Goal: Task Accomplishment & Management: Use online tool/utility

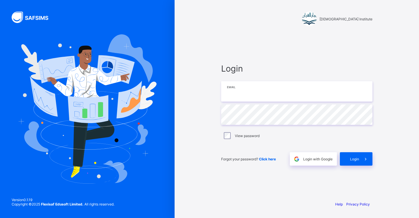
type input "**********"
click at [354, 158] on span "Login" at bounding box center [354, 159] width 9 height 4
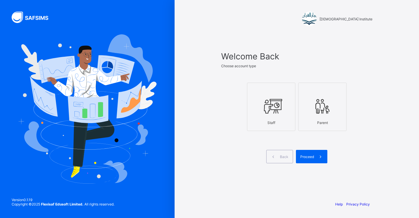
click at [270, 120] on div "Staff" at bounding box center [271, 122] width 42 height 10
click at [320, 157] on icon at bounding box center [320, 157] width 6 height 6
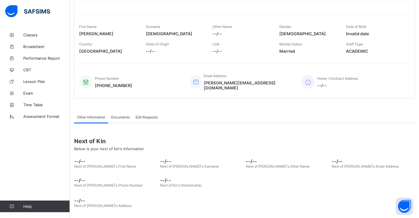
scroll to position [73, 0]
click at [39, 36] on span "Classes" at bounding box center [46, 35] width 47 height 5
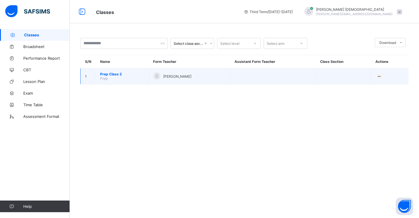
click at [123, 74] on span "Prep Class 2" at bounding box center [122, 74] width 44 height 4
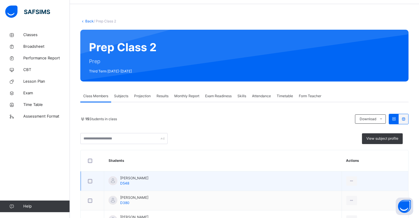
scroll to position [19, 0]
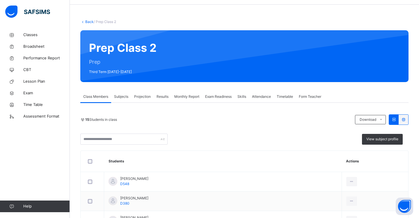
click at [123, 98] on span "Subjects" at bounding box center [121, 96] width 14 height 5
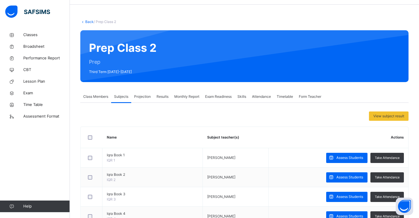
click at [140, 98] on span "Projection" at bounding box center [142, 96] width 17 height 5
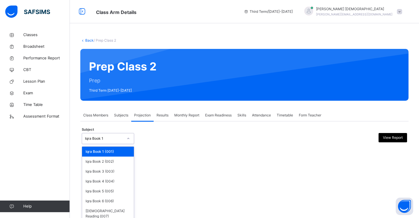
click at [127, 139] on icon at bounding box center [127, 138] width 3 height 6
click at [126, 164] on div "Iqra Book 2 (002)" at bounding box center [108, 161] width 52 height 10
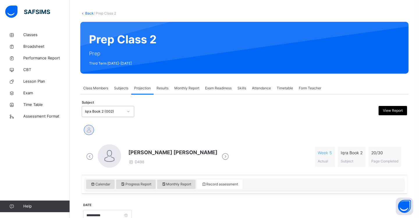
scroll to position [26, 0]
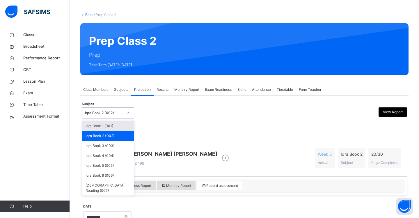
click at [128, 113] on icon at bounding box center [128, 112] width 2 height 1
click at [122, 147] on div "Iqra Book 3 (003)" at bounding box center [108, 146] width 52 height 10
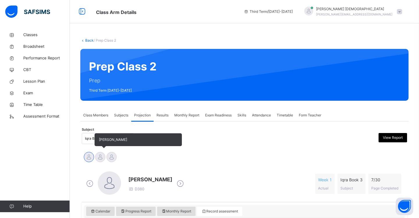
click at [98, 157] on div at bounding box center [100, 157] width 10 height 10
click at [115, 158] on div at bounding box center [111, 157] width 10 height 10
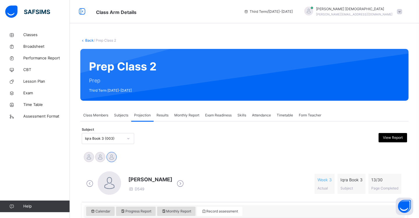
click at [128, 140] on icon at bounding box center [127, 138] width 3 height 6
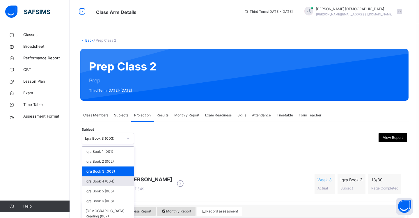
click at [124, 182] on div "Iqra Book 4 (004)" at bounding box center [108, 181] width 52 height 10
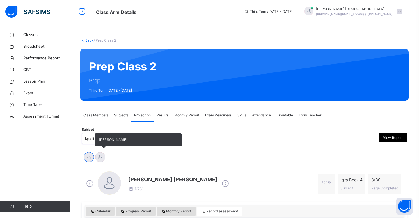
click at [100, 155] on div at bounding box center [100, 157] width 10 height 10
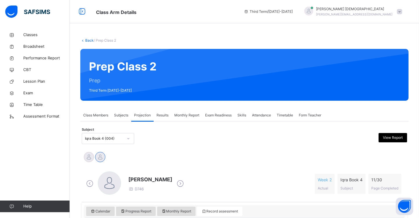
click at [131, 139] on div at bounding box center [128, 138] width 10 height 9
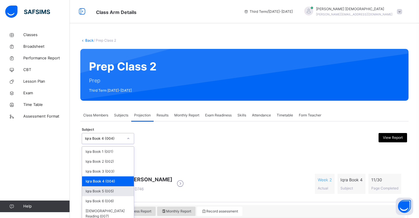
click at [123, 192] on div "Iqra Book 5 (005)" at bounding box center [108, 191] width 52 height 10
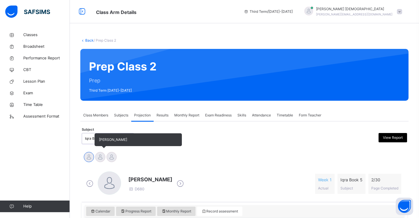
click at [100, 158] on div at bounding box center [100, 157] width 10 height 10
click at [113, 157] on div at bounding box center [111, 157] width 10 height 10
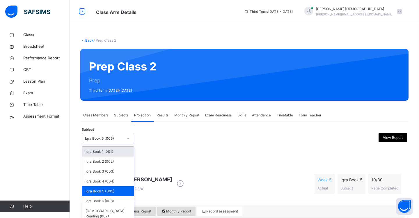
click at [130, 139] on icon at bounding box center [127, 138] width 3 height 6
click at [123, 201] on div "Iqra Book 6 (006)" at bounding box center [108, 201] width 52 height 10
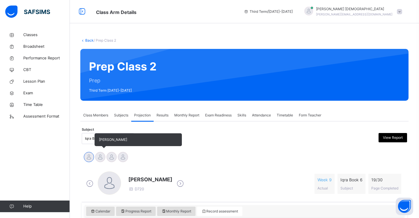
click at [103, 158] on div at bounding box center [100, 157] width 10 height 10
click at [112, 158] on div at bounding box center [111, 157] width 10 height 10
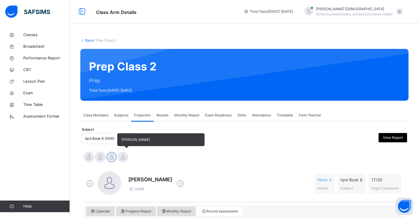
click at [124, 159] on div at bounding box center [123, 157] width 10 height 10
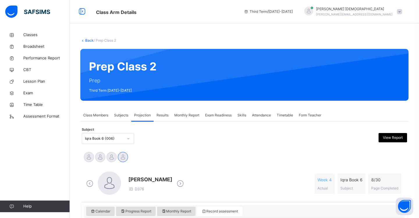
click at [131, 139] on div at bounding box center [128, 138] width 10 height 9
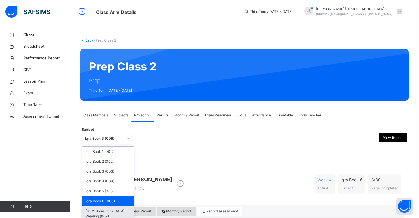
click at [119, 209] on div "[DEMOGRAPHIC_DATA] Reading (007)" at bounding box center [108, 213] width 52 height 15
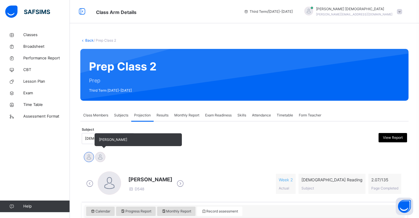
click at [102, 156] on div at bounding box center [100, 157] width 10 height 10
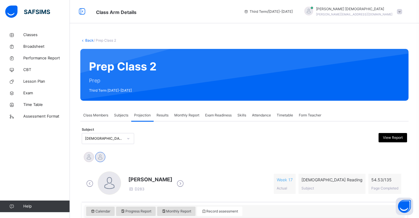
click at [263, 114] on span "Attendance" at bounding box center [261, 115] width 19 height 5
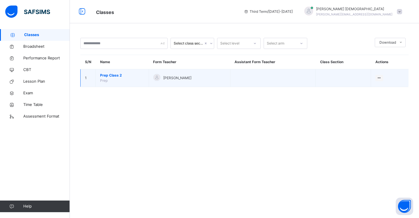
click at [118, 75] on span "Prep Class 2" at bounding box center [122, 75] width 44 height 5
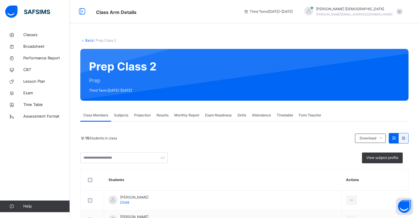
click at [140, 117] on span "Projection" at bounding box center [142, 115] width 17 height 5
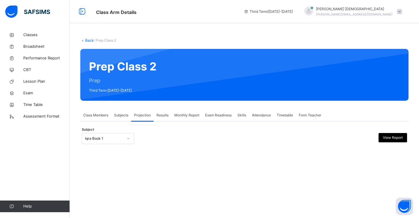
click at [130, 140] on div at bounding box center [128, 138] width 10 height 9
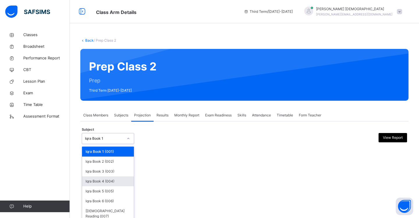
click at [113, 182] on div "Iqra Book 4 (004)" at bounding box center [108, 181] width 52 height 10
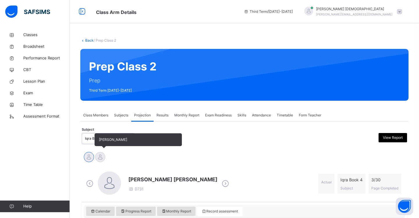
click at [102, 158] on div at bounding box center [100, 157] width 10 height 10
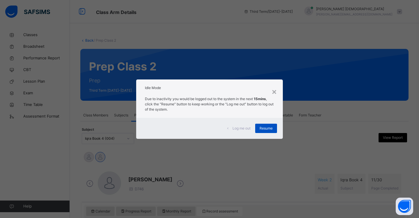
click at [266, 131] on div "Resume" at bounding box center [266, 128] width 22 height 9
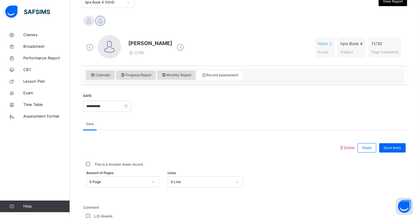
scroll to position [137, 0]
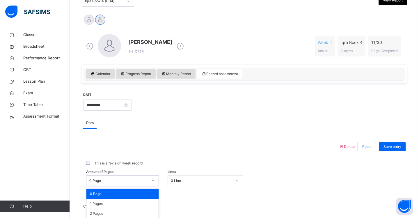
click at [153, 182] on div "option 0 Page focused, 1 of 31. 31 results available. Use Up and Down to choose…" at bounding box center [122, 180] width 73 height 11
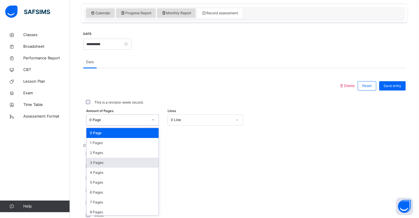
click at [138, 164] on div "3 Pages" at bounding box center [122, 163] width 72 height 10
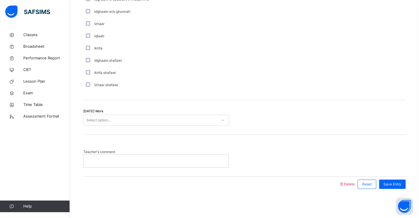
scroll to position [438, 0]
click at [128, 119] on div "Select option..." at bounding box center [150, 120] width 134 height 9
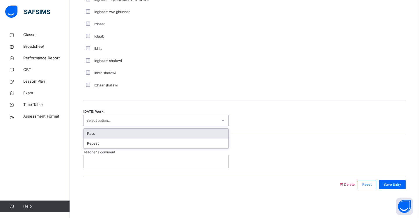
click at [121, 134] on div "Pass" at bounding box center [155, 133] width 145 height 10
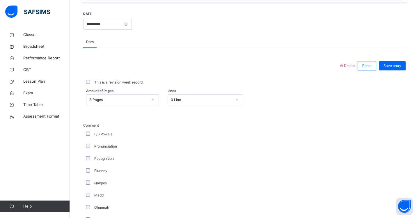
scroll to position [214, 0]
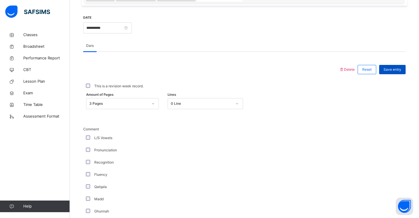
click at [391, 68] on span "Save entry" at bounding box center [392, 69] width 18 height 5
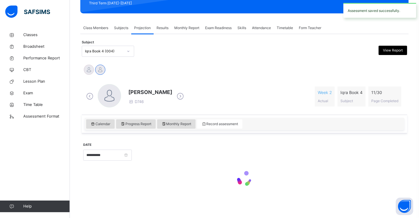
scroll to position [87, 0]
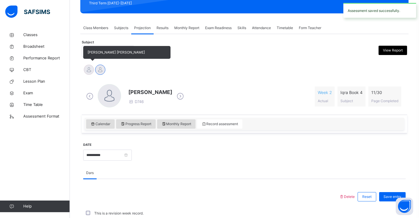
click at [88, 71] on div at bounding box center [89, 70] width 10 height 10
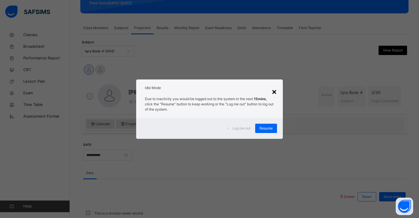
click at [274, 93] on div "×" at bounding box center [274, 91] width 6 height 12
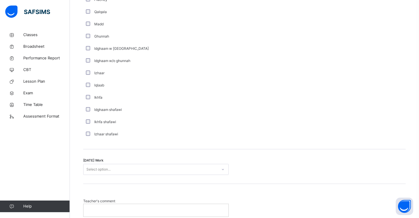
scroll to position [395, 0]
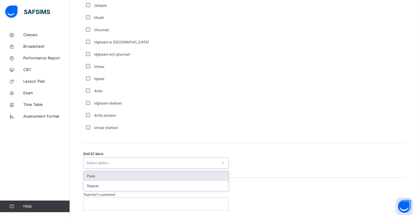
click at [118, 160] on div "Select option..." at bounding box center [150, 162] width 134 height 9
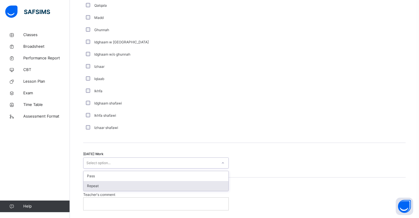
click at [113, 186] on div "Repeat" at bounding box center [155, 186] width 145 height 10
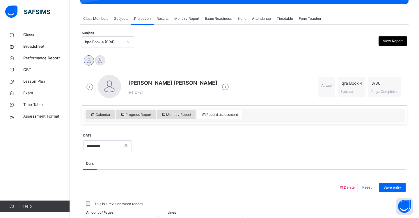
scroll to position [125, 0]
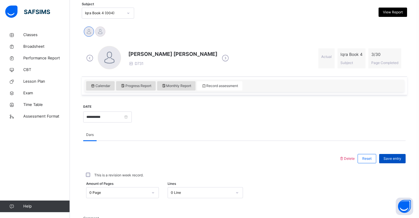
click at [396, 158] on span "Save entry" at bounding box center [392, 158] width 18 height 5
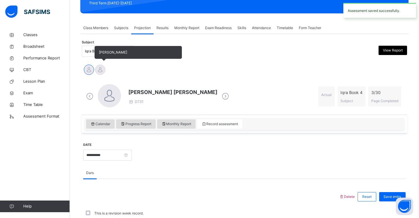
click at [100, 72] on div at bounding box center [100, 70] width 10 height 10
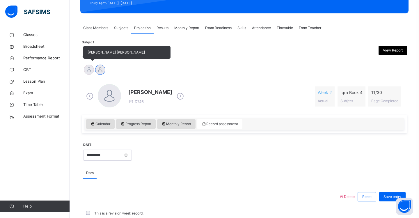
click at [90, 69] on div at bounding box center [89, 70] width 10 height 10
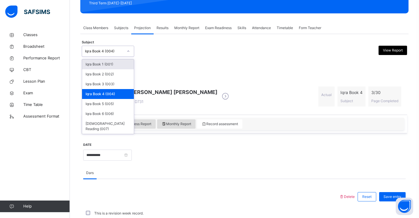
click at [130, 51] on div at bounding box center [128, 51] width 10 height 9
click at [121, 104] on div "Iqra Book 5 (005)" at bounding box center [108, 104] width 52 height 10
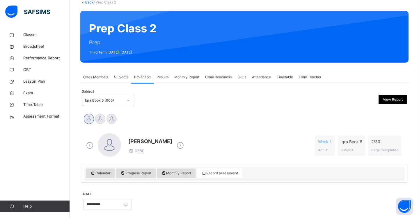
scroll to position [39, 0]
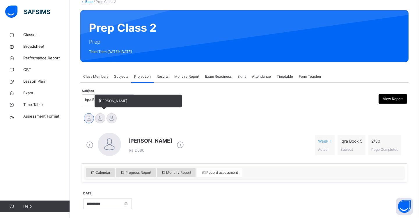
click at [101, 118] on div at bounding box center [100, 118] width 10 height 10
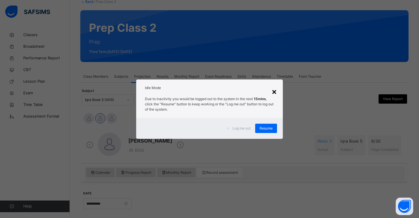
click at [275, 91] on div "×" at bounding box center [274, 91] width 6 height 12
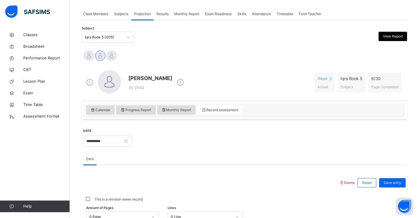
scroll to position [117, 0]
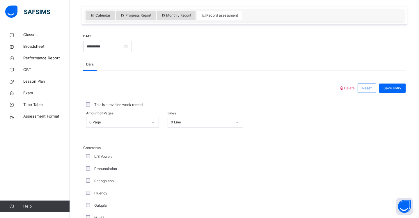
click at [152, 128] on div "0 Page" at bounding box center [122, 122] width 73 height 11
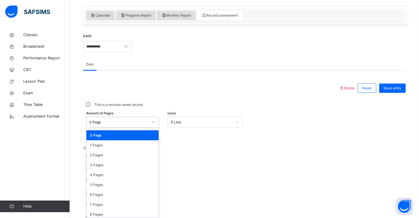
scroll to position [198, 0]
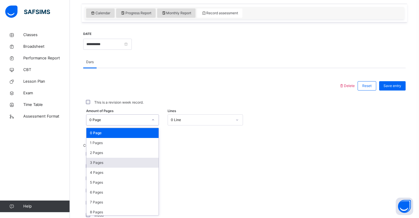
click at [144, 163] on div "3 Pages" at bounding box center [122, 163] width 72 height 10
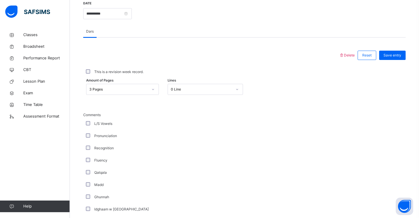
scroll to position [231, 0]
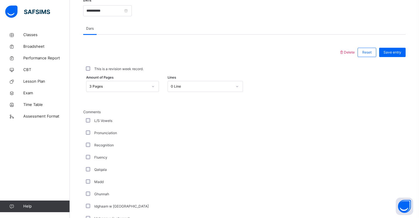
click at [87, 159] on div "Fluency" at bounding box center [156, 157] width 142 height 5
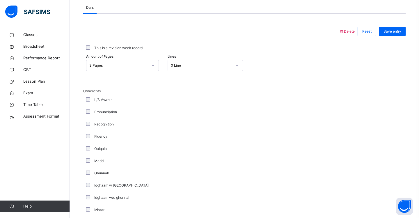
scroll to position [254, 0]
click at [398, 28] on span "Save entry" at bounding box center [392, 30] width 18 height 5
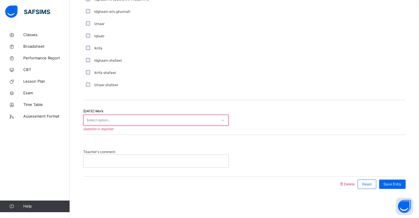
scroll to position [438, 0]
click at [195, 117] on div "Select option..." at bounding box center [150, 120] width 134 height 9
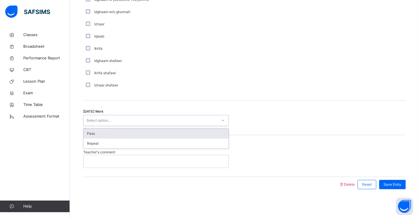
click at [184, 133] on div "Pass" at bounding box center [155, 133] width 145 height 10
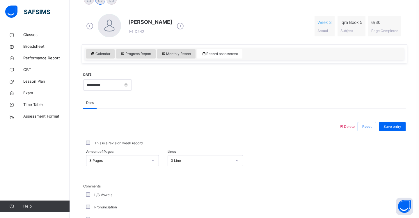
scroll to position [156, 0]
click at [396, 126] on span "Save entry" at bounding box center [392, 127] width 18 height 5
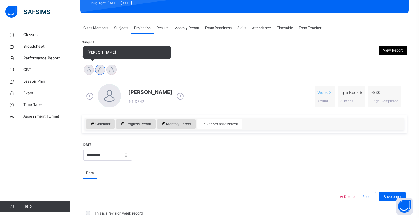
click at [90, 68] on div at bounding box center [89, 70] width 10 height 10
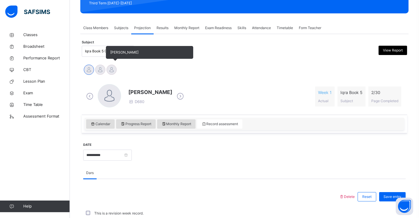
click at [113, 70] on div at bounding box center [111, 70] width 10 height 10
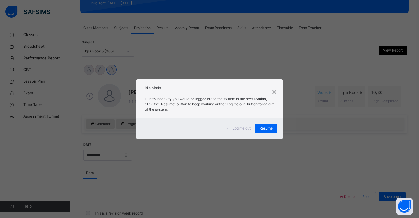
click at [113, 70] on div "× Idle Mode Due to inactivity you would be logged out to the system in the next…" at bounding box center [209, 109] width 419 height 218
click at [274, 90] on div "×" at bounding box center [274, 91] width 6 height 12
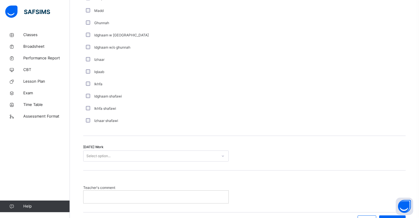
scroll to position [403, 0]
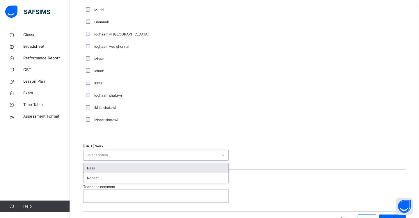
click at [103, 155] on div "Select option..." at bounding box center [98, 154] width 24 height 11
click at [99, 168] on div "Pass" at bounding box center [155, 168] width 145 height 10
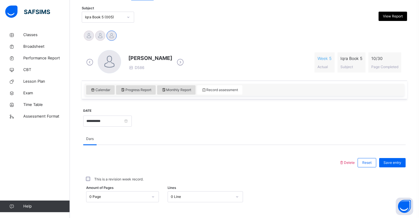
scroll to position [142, 0]
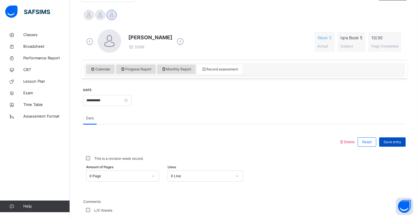
click at [392, 142] on span "Save entry" at bounding box center [392, 141] width 18 height 5
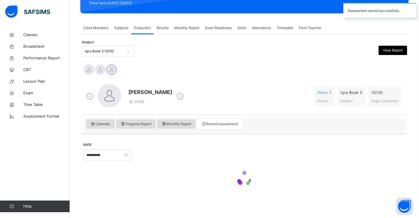
scroll to position [87, 0]
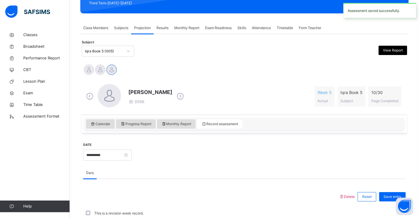
click at [130, 53] on icon at bounding box center [127, 51] width 3 height 6
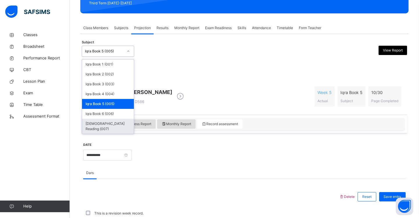
click at [117, 122] on div "[DEMOGRAPHIC_DATA] Reading (007)" at bounding box center [108, 126] width 52 height 15
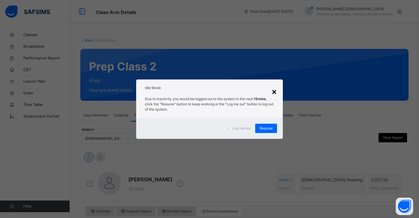
click at [272, 90] on div "×" at bounding box center [274, 91] width 6 height 12
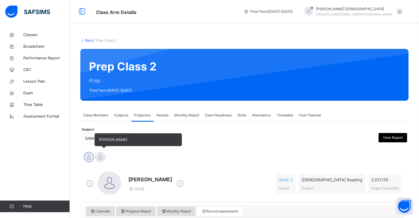
click at [99, 155] on div at bounding box center [100, 157] width 10 height 10
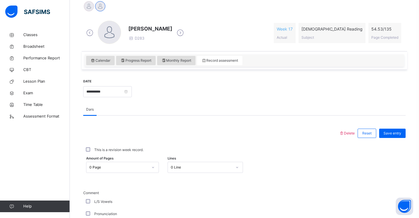
scroll to position [151, 0]
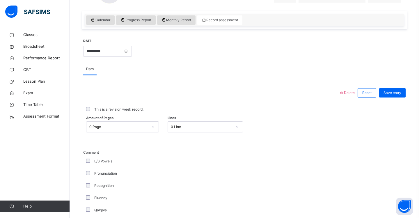
click at [153, 132] on div "0 Page" at bounding box center [122, 126] width 73 height 11
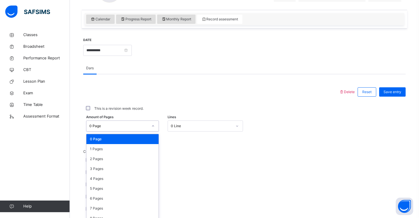
scroll to position [198, 0]
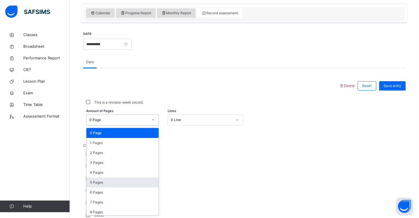
click at [142, 180] on div "5 Pages" at bounding box center [122, 182] width 72 height 10
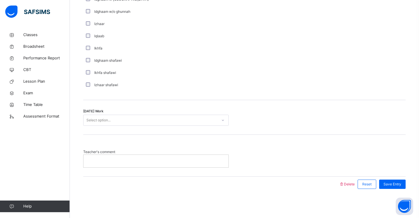
scroll to position [438, 0]
click at [142, 117] on div "Select option..." at bounding box center [150, 120] width 134 height 9
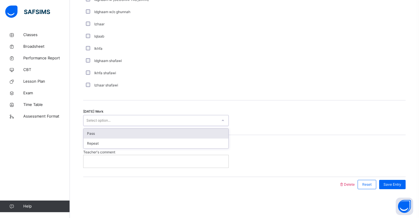
click at [138, 133] on div "Pass" at bounding box center [155, 133] width 145 height 10
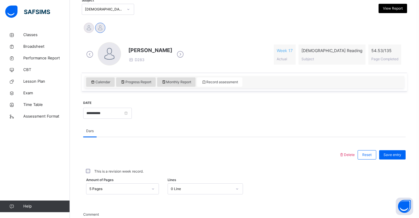
scroll to position [131, 0]
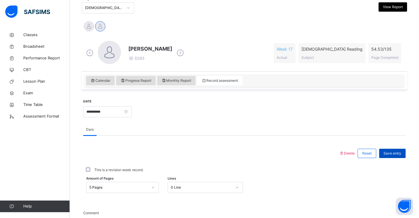
click at [394, 154] on span "Save entry" at bounding box center [392, 153] width 18 height 5
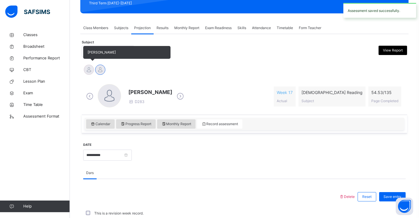
click at [87, 71] on div at bounding box center [89, 70] width 10 height 10
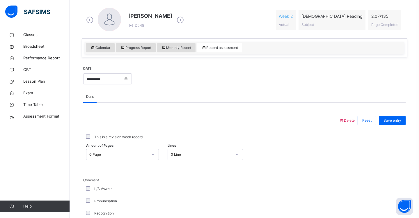
scroll to position [171, 0]
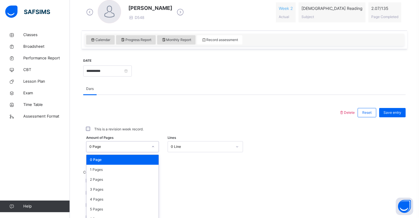
click at [152, 147] on div "option 0 Page focused, 1 of 136. 136 results available. Use Up and Down to choo…" at bounding box center [122, 146] width 73 height 11
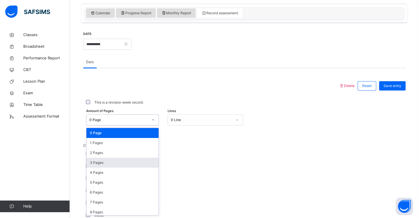
click at [132, 163] on div "3 Pages" at bounding box center [122, 163] width 72 height 10
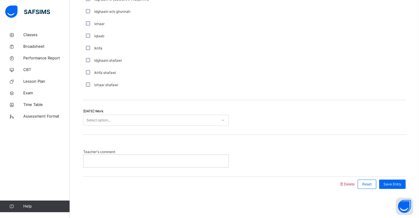
scroll to position [438, 0]
click at [122, 122] on div "Select option..." at bounding box center [150, 120] width 134 height 9
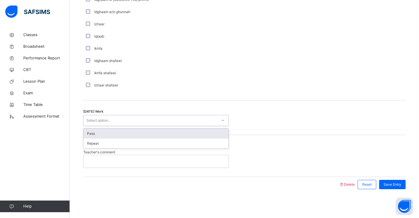
click at [117, 130] on div "Pass" at bounding box center [155, 133] width 145 height 10
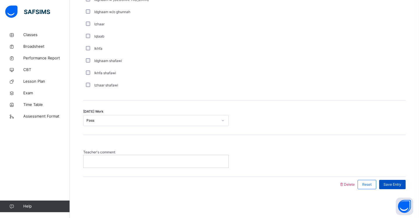
click at [389, 186] on span "Save Entry" at bounding box center [392, 184] width 18 height 5
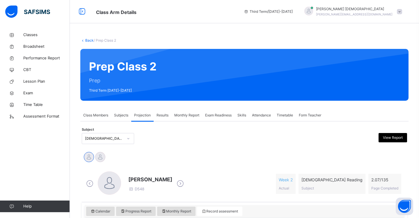
scroll to position [0, 0]
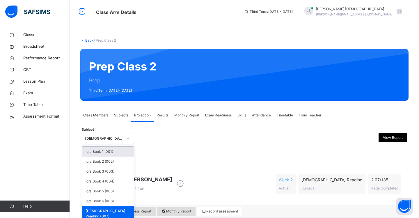
click at [131, 139] on div at bounding box center [128, 138] width 10 height 9
click at [117, 200] on div "Iqra Book 6 (006)" at bounding box center [108, 201] width 52 height 10
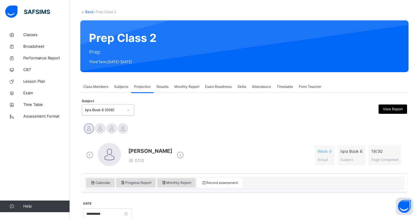
scroll to position [30, 0]
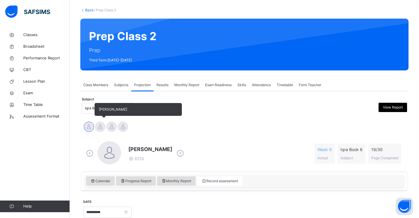
click at [101, 131] on div at bounding box center [100, 127] width 10 height 10
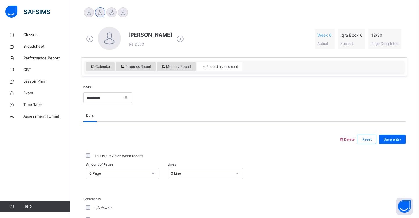
scroll to position [151, 0]
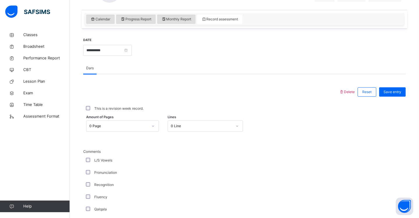
click at [156, 131] on div "0 Page" at bounding box center [122, 125] width 73 height 11
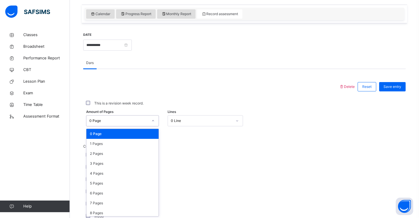
scroll to position [198, 0]
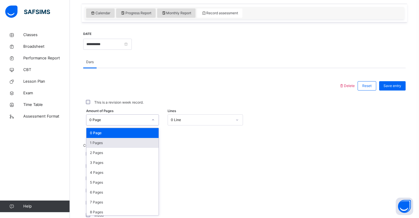
click at [143, 140] on div "1 Pages" at bounding box center [122, 143] width 72 height 10
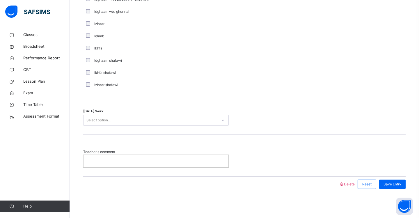
scroll to position [438, 0]
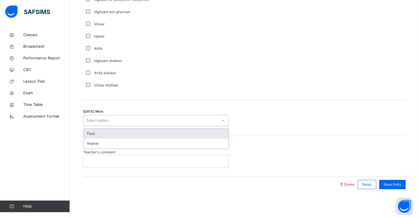
click at [136, 120] on div "Select option..." at bounding box center [150, 120] width 134 height 9
click at [135, 133] on div "Pass" at bounding box center [155, 133] width 145 height 10
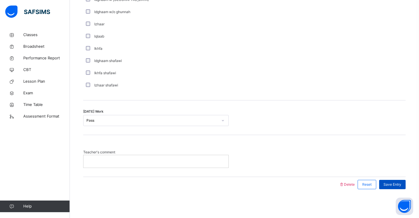
click at [387, 183] on span "Save Entry" at bounding box center [392, 184] width 18 height 5
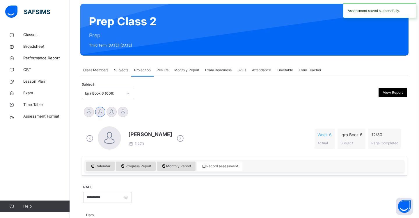
scroll to position [46, 0]
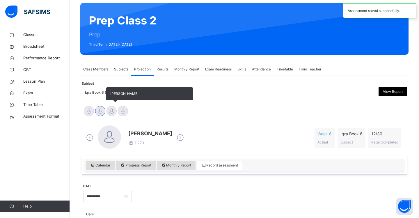
click at [111, 114] on div at bounding box center [111, 111] width 10 height 10
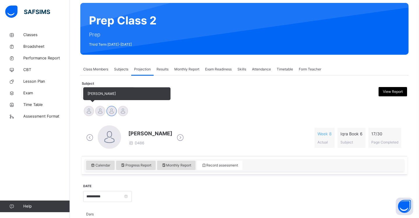
click at [90, 112] on div at bounding box center [89, 111] width 10 height 10
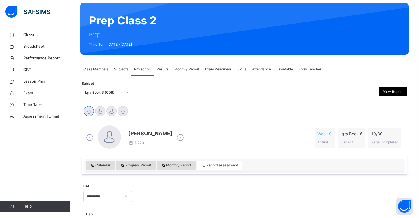
click at [221, 69] on span "Exam Readiness" at bounding box center [218, 69] width 26 height 5
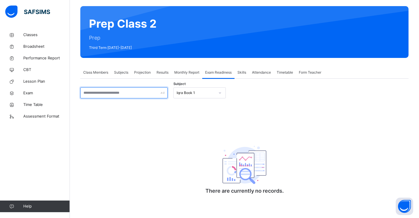
click at [160, 94] on input "text" at bounding box center [123, 92] width 87 height 11
click at [221, 92] on icon at bounding box center [219, 93] width 3 height 6
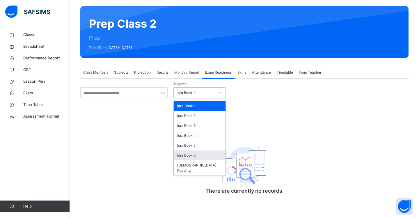
click at [205, 153] on div "Iqra Book 6" at bounding box center [200, 155] width 52 height 10
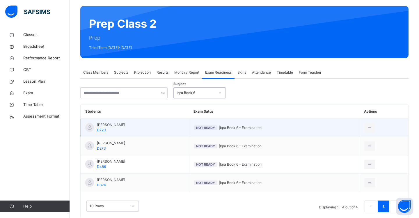
click at [175, 129] on td "[PERSON_NAME] D720" at bounding box center [135, 128] width 108 height 18
click at [359, 153] on div "Mark as Ready for Exam" at bounding box center [352, 151] width 39 height 6
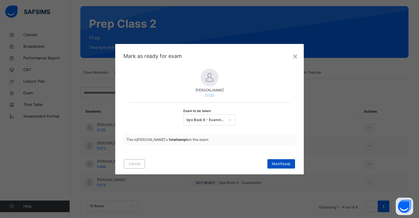
click at [285, 165] on span "[PERSON_NAME]" at bounding box center [281, 163] width 19 height 5
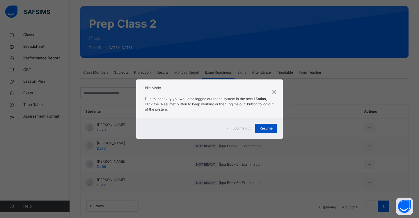
click at [265, 128] on span "Resume" at bounding box center [265, 128] width 13 height 5
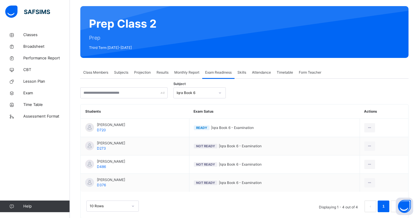
click at [144, 72] on span "Projection" at bounding box center [142, 72] width 17 height 5
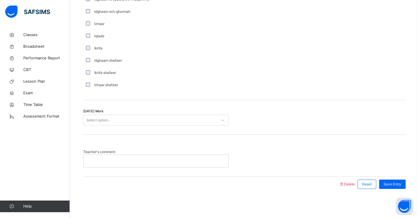
scroll to position [438, 0]
click at [121, 119] on div "Select option..." at bounding box center [150, 120] width 134 height 9
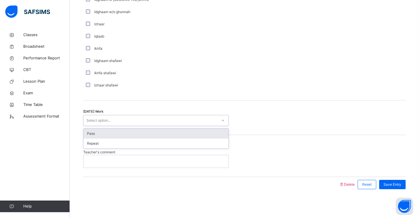
click at [118, 131] on div "Pass" at bounding box center [155, 133] width 145 height 10
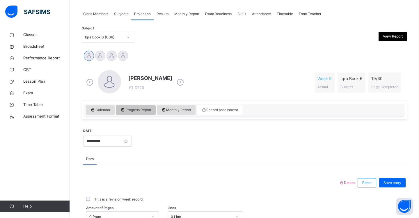
scroll to position [109, 0]
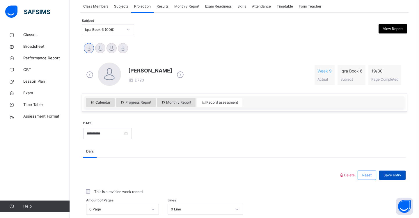
click at [395, 177] on span "Save entry" at bounding box center [392, 174] width 18 height 5
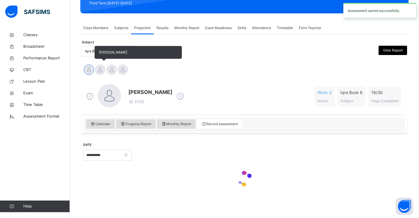
scroll to position [87, 0]
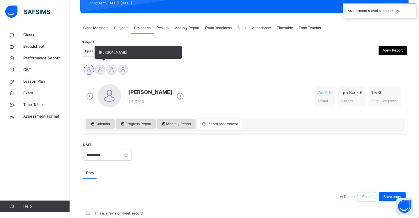
click at [101, 71] on div at bounding box center [100, 70] width 10 height 10
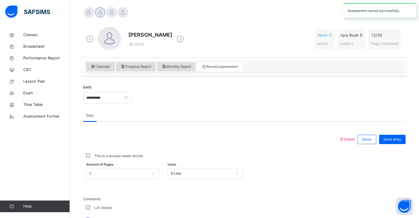
scroll to position [144, 0]
click at [113, 15] on div at bounding box center [111, 13] width 10 height 10
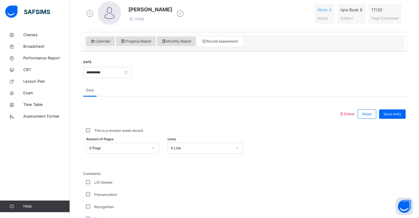
scroll to position [222, 0]
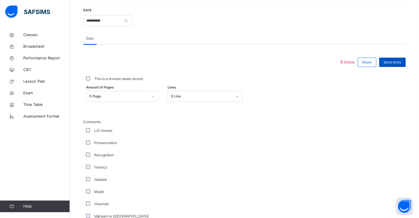
click at [389, 63] on span "Save entry" at bounding box center [392, 62] width 18 height 5
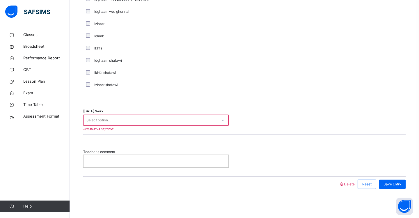
scroll to position [438, 0]
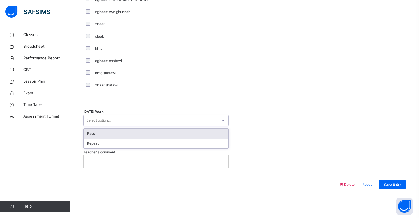
click at [187, 117] on div "Select option..." at bounding box center [150, 120] width 134 height 9
click at [184, 131] on div "Pass" at bounding box center [155, 133] width 145 height 10
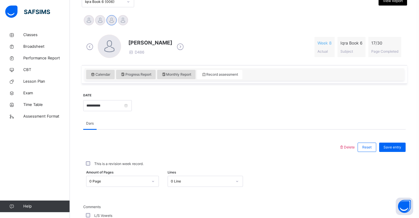
scroll to position [140, 0]
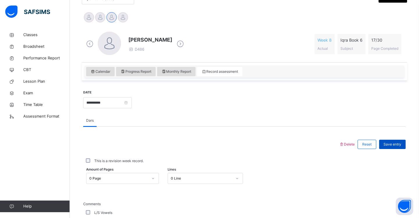
click at [400, 144] on span "Save entry" at bounding box center [392, 144] width 18 height 5
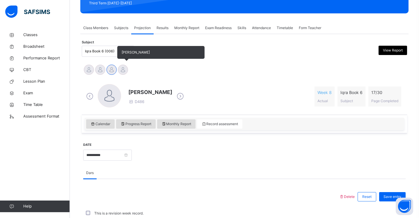
click at [128, 75] on div "[PERSON_NAME]" at bounding box center [122, 70] width 11 height 13
click at [121, 70] on div at bounding box center [123, 70] width 10 height 10
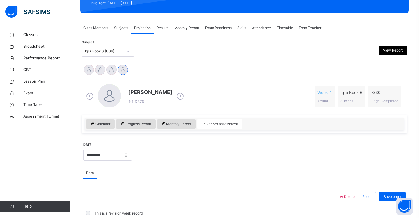
click at [126, 52] on icon at bounding box center [127, 51] width 3 height 6
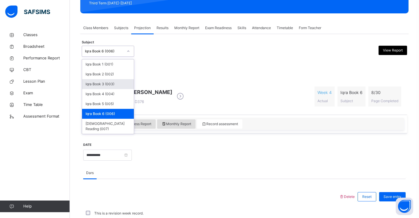
click at [113, 85] on div "Iqra Book 3 (003)" at bounding box center [108, 84] width 52 height 10
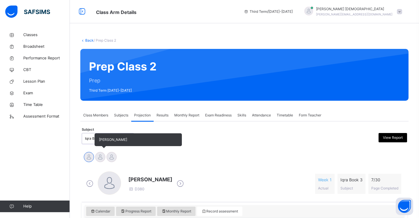
click at [100, 159] on div at bounding box center [100, 157] width 10 height 10
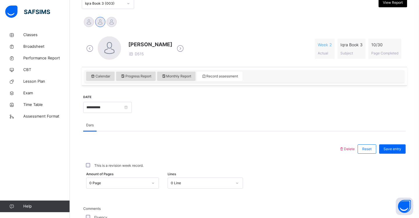
scroll to position [136, 0]
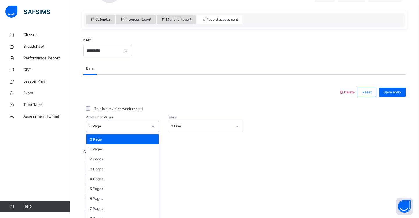
click at [156, 132] on div "option 0 Page focused, 1 of 31. 31 results available. Use Up and Down to choose…" at bounding box center [122, 126] width 73 height 11
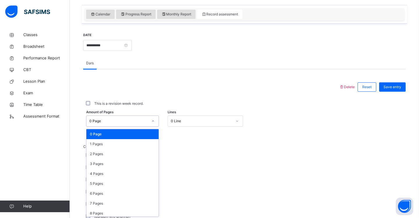
scroll to position [198, 0]
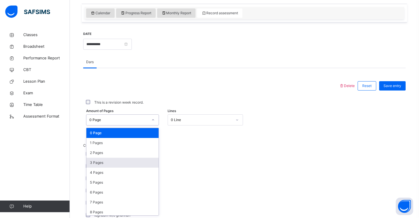
click at [144, 163] on div "3 Pages" at bounding box center [122, 163] width 72 height 10
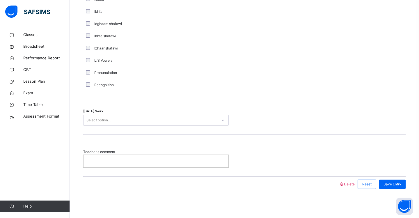
scroll to position [438, 0]
click at [223, 121] on icon at bounding box center [222, 120] width 3 height 6
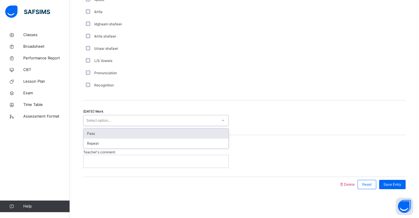
click at [217, 135] on div "Pass" at bounding box center [155, 133] width 145 height 10
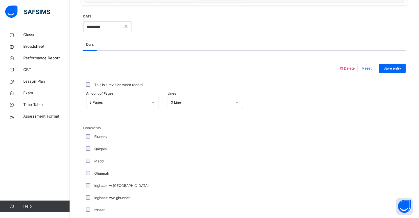
scroll to position [215, 0]
click at [391, 68] on span "Save entry" at bounding box center [392, 68] width 18 height 5
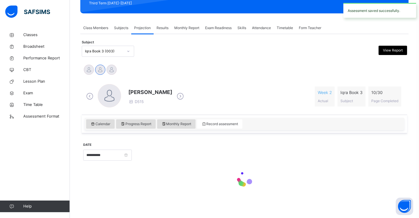
scroll to position [87, 0]
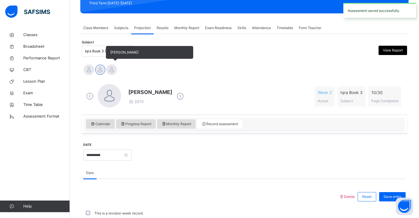
click at [114, 69] on div at bounding box center [111, 70] width 10 height 10
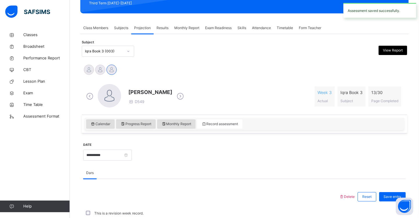
click at [128, 51] on icon at bounding box center [127, 51] width 3 height 6
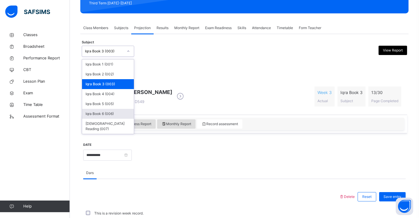
click at [122, 112] on div "Iqra Book 6 (006)" at bounding box center [108, 114] width 52 height 10
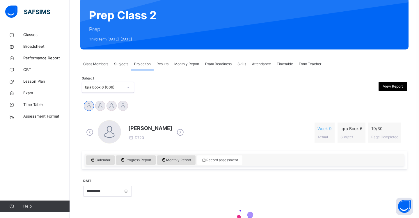
scroll to position [53, 0]
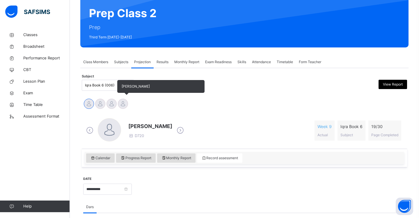
click at [122, 105] on div at bounding box center [123, 104] width 10 height 10
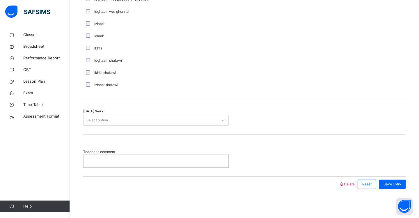
scroll to position [438, 0]
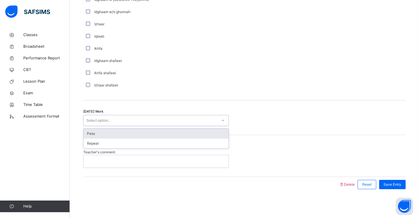
click at [131, 122] on div "Select option..." at bounding box center [150, 120] width 134 height 9
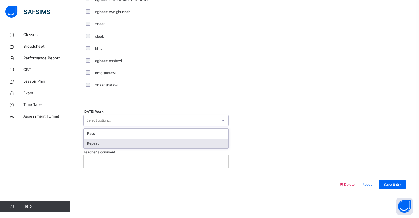
click at [130, 142] on div "Repeat" at bounding box center [155, 143] width 145 height 10
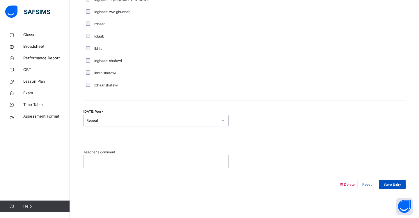
click at [402, 181] on div "Save Entry" at bounding box center [392, 184] width 26 height 9
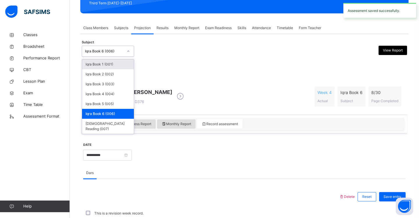
click at [128, 53] on icon at bounding box center [127, 51] width 3 height 6
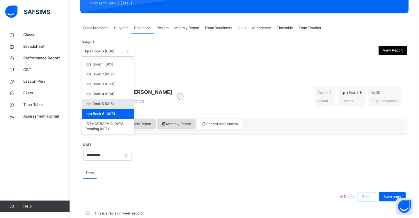
click at [125, 103] on div "Iqra Book 5 (005)" at bounding box center [108, 104] width 52 height 10
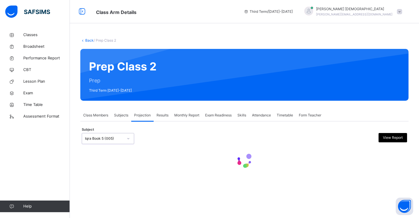
scroll to position [0, 0]
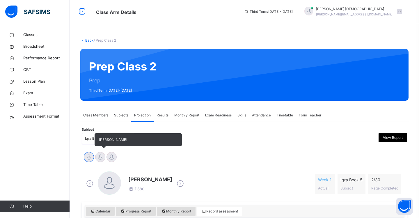
click at [99, 158] on div at bounding box center [100, 157] width 10 height 10
click at [111, 158] on div at bounding box center [111, 157] width 10 height 10
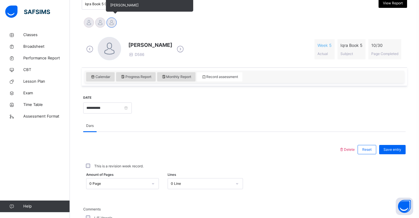
scroll to position [135, 0]
